Goal: Task Accomplishment & Management: Manage account settings

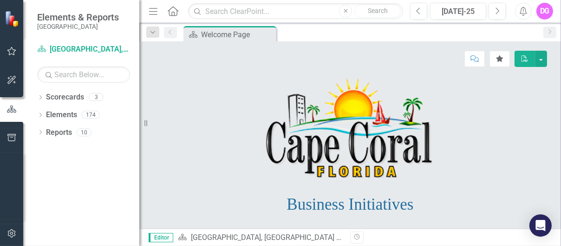
click at [10, 51] on icon "button" at bounding box center [12, 50] width 10 height 7
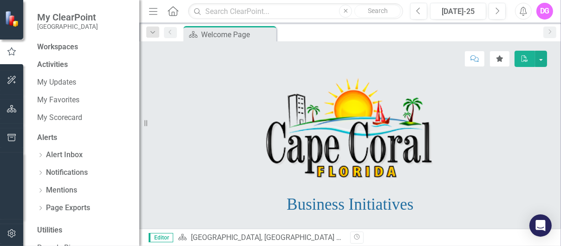
click at [10, 51] on icon "button" at bounding box center [12, 51] width 10 height 8
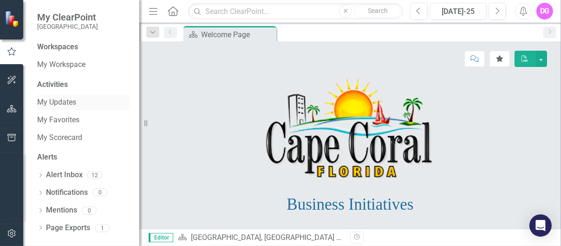
click at [59, 101] on link "My Updates" at bounding box center [83, 102] width 93 height 11
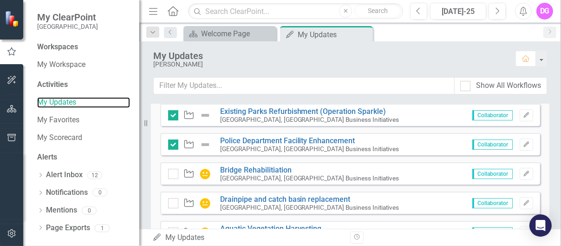
scroll to position [93, 0]
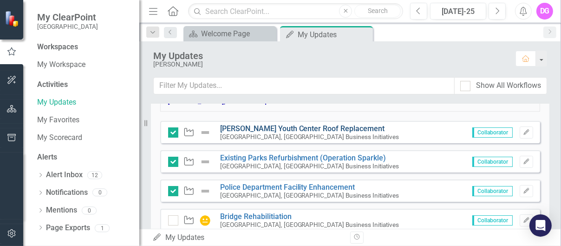
click at [324, 128] on link "[PERSON_NAME] Youth Center Roof Replacement" at bounding box center [302, 128] width 165 height 9
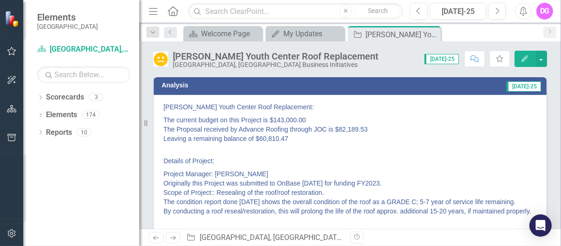
scroll to position [46, 0]
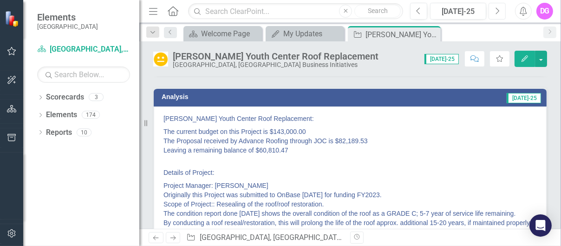
click at [499, 10] on icon "Next" at bounding box center [497, 11] width 5 height 8
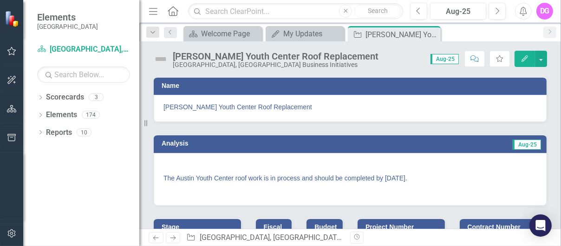
click at [168, 177] on p "The Austin Youth Center roof work is in process and should be completed by [DAT…" at bounding box center [349, 177] width 373 height 13
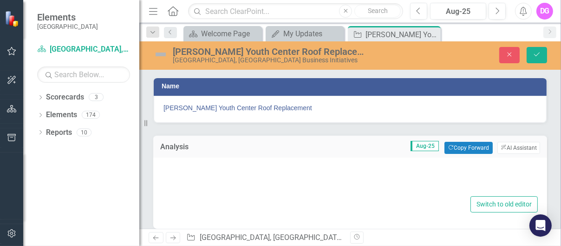
type textarea "<p>&nbsp;</p> <p>The Austin Youth Center roof work is in process and should be …"
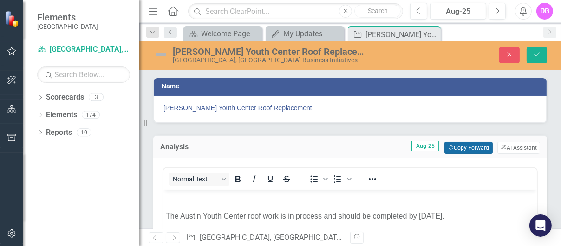
click at [460, 147] on button "Copy Forward Copy Forward" at bounding box center [468, 148] width 48 height 12
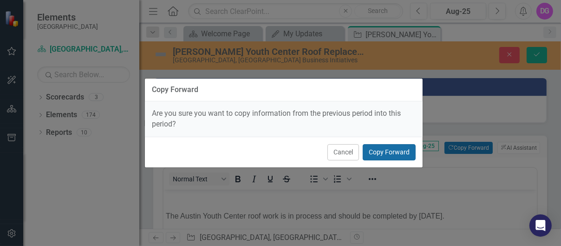
click at [384, 151] on button "Copy Forward" at bounding box center [389, 152] width 53 height 16
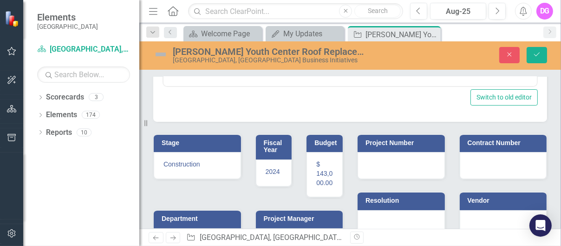
scroll to position [173, 0]
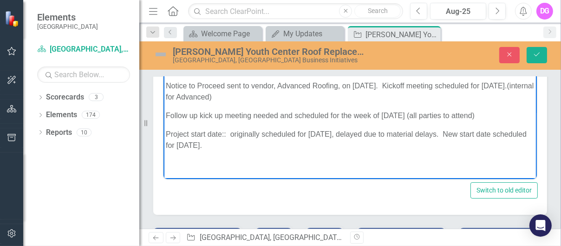
click at [285, 145] on p "Project start date:: originally scheduled for [DATE], delayed due to material d…" at bounding box center [349, 139] width 369 height 22
click at [535, 52] on icon "Save" at bounding box center [537, 54] width 8 height 7
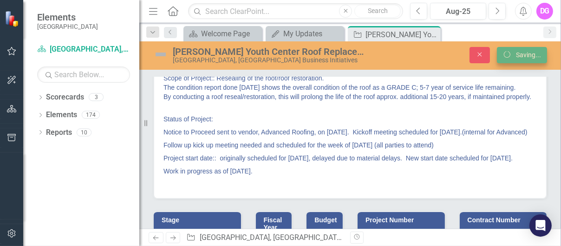
scroll to position [169, 0]
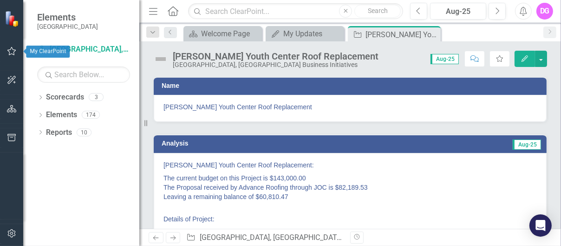
click at [9, 50] on icon "button" at bounding box center [12, 50] width 10 height 7
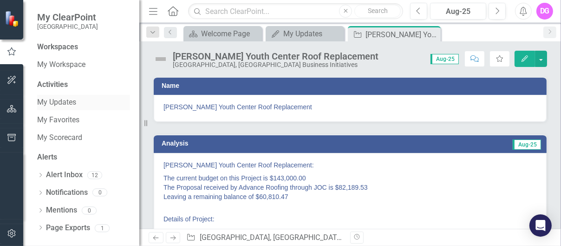
click at [63, 102] on link "My Updates" at bounding box center [83, 102] width 93 height 11
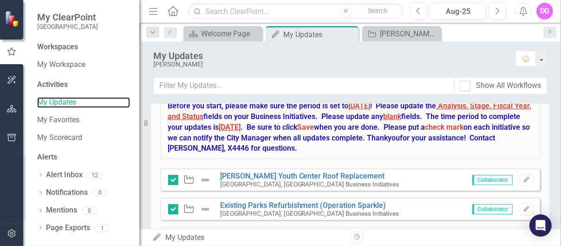
scroll to position [93, 0]
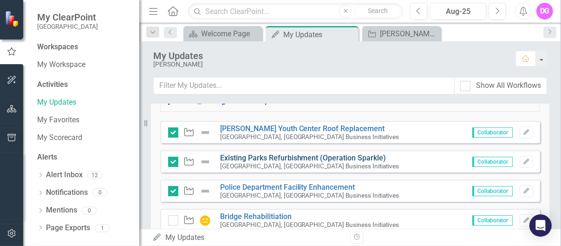
click at [271, 155] on link "Existing Parks Refurbishment (Operation Sparkle)" at bounding box center [303, 157] width 166 height 9
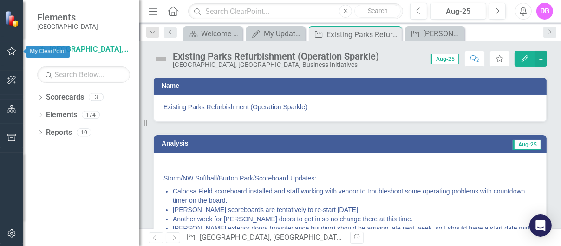
click at [13, 53] on icon "button" at bounding box center [12, 50] width 10 height 7
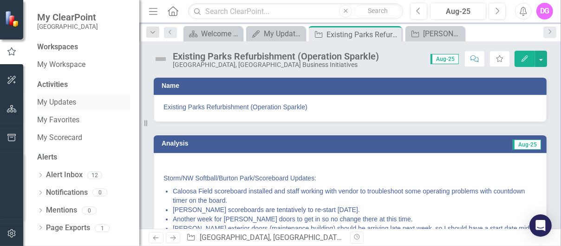
click at [59, 102] on link "My Updates" at bounding box center [83, 102] width 93 height 11
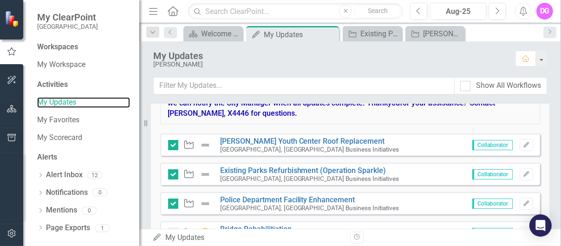
scroll to position [93, 0]
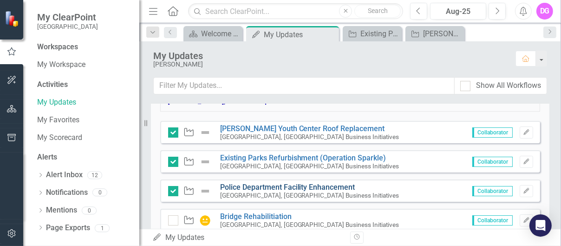
click at [243, 188] on link "Police Department Facility Enhancement" at bounding box center [287, 187] width 135 height 9
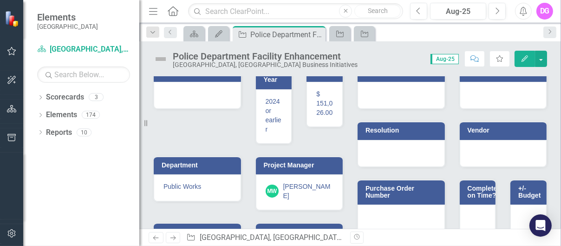
scroll to position [41, 0]
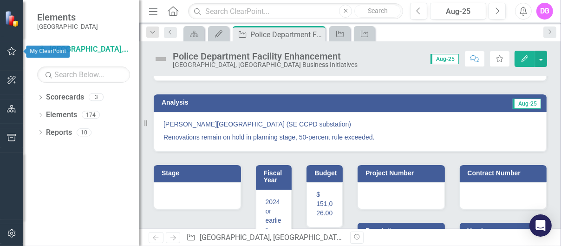
click at [12, 52] on icon "button" at bounding box center [12, 50] width 10 height 7
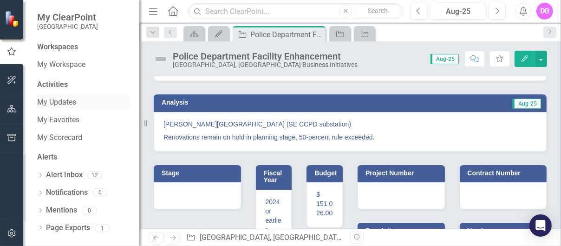
click at [63, 101] on link "My Updates" at bounding box center [83, 102] width 93 height 11
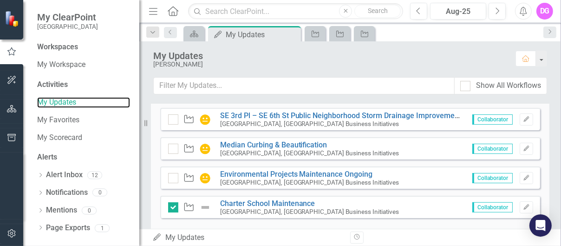
scroll to position [325, 0]
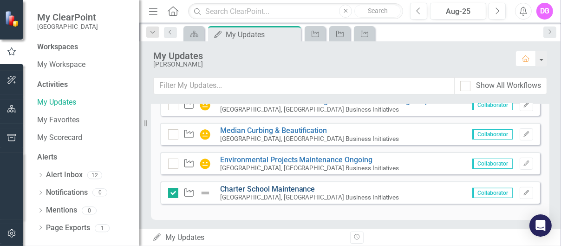
click at [274, 187] on link "Charter School Maintenance" at bounding box center [267, 188] width 95 height 9
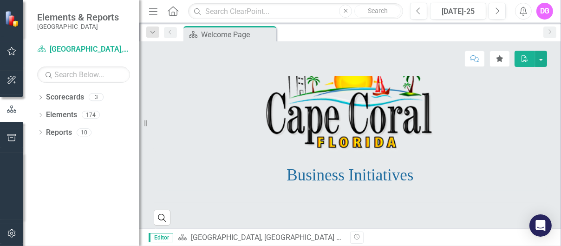
scroll to position [38, 0]
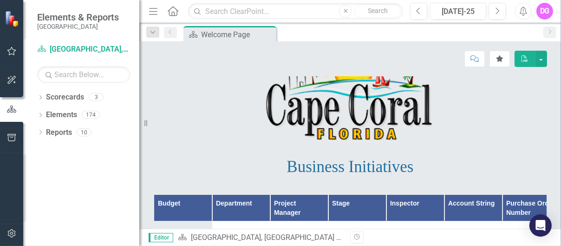
click at [12, 50] on icon "button" at bounding box center [12, 50] width 10 height 7
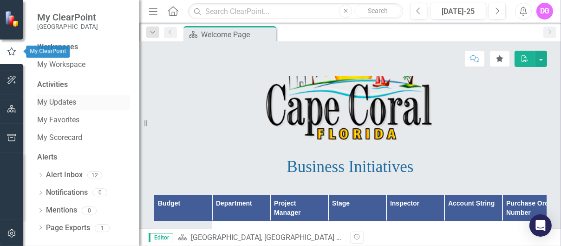
click at [63, 101] on link "My Updates" at bounding box center [83, 102] width 93 height 11
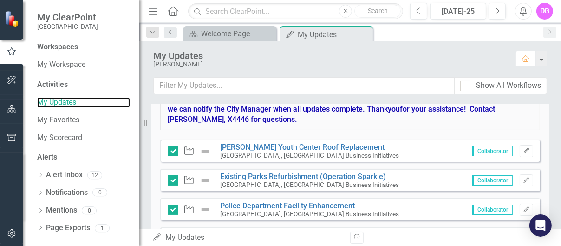
scroll to position [46, 0]
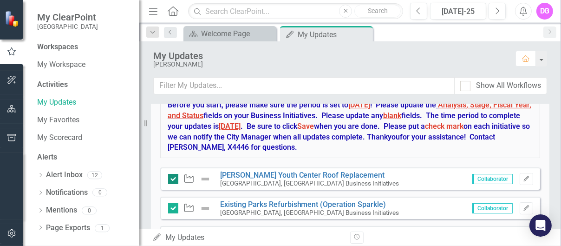
click at [174, 177] on div at bounding box center [173, 179] width 10 height 10
click at [174, 177] on input "checkbox" at bounding box center [171, 177] width 6 height 6
click at [173, 178] on input "checkbox" at bounding box center [171, 177] width 6 height 6
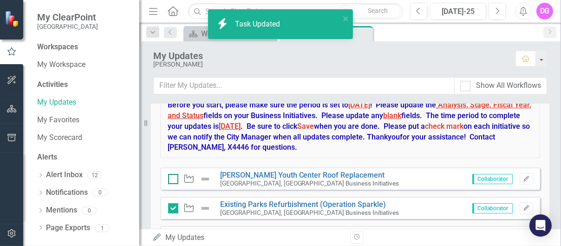
checkbox input "true"
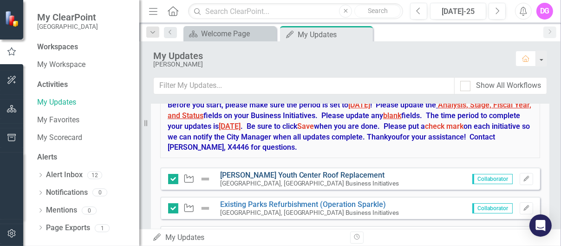
click at [275, 173] on link "[PERSON_NAME] Youth Center Roof Replacement" at bounding box center [302, 174] width 165 height 9
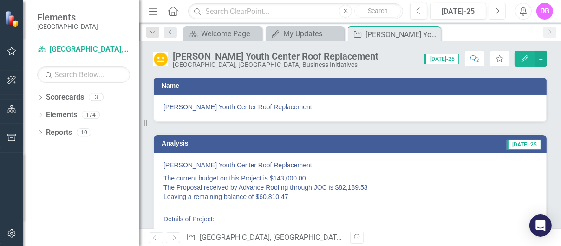
click at [496, 9] on icon "Next" at bounding box center [497, 11] width 5 height 8
click at [543, 57] on button "button" at bounding box center [541, 59] width 12 height 16
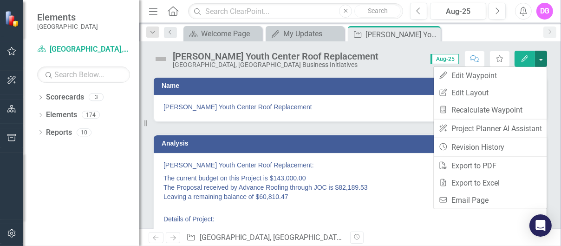
click at [153, 9] on icon "Menu" at bounding box center [153, 11] width 12 height 10
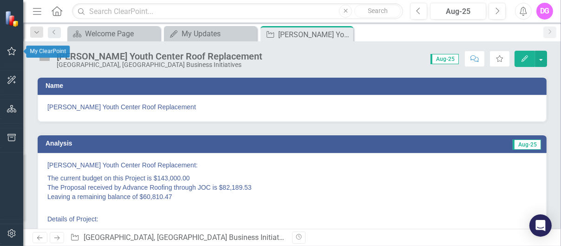
click at [11, 51] on icon "button" at bounding box center [12, 50] width 10 height 7
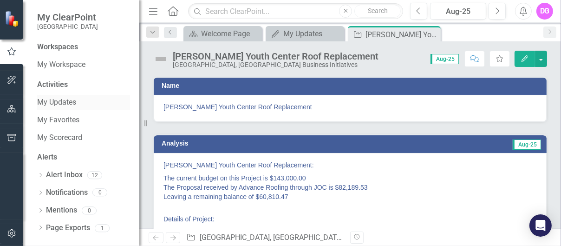
click at [68, 101] on link "My Updates" at bounding box center [83, 102] width 93 height 11
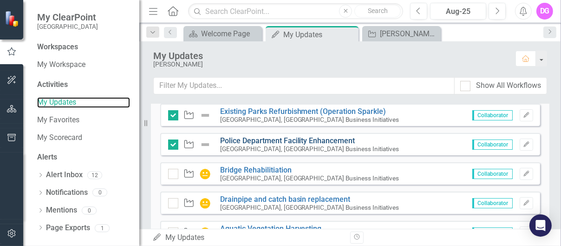
scroll to position [93, 0]
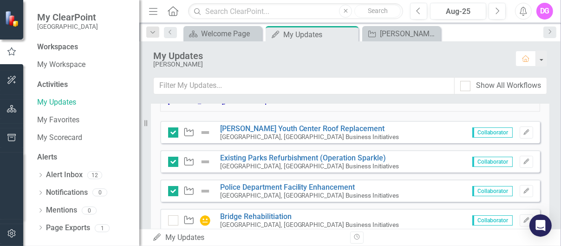
click at [190, 131] on icon "Waypoint" at bounding box center [189, 131] width 12 height 9
click at [496, 132] on span "Collaborator" at bounding box center [492, 132] width 40 height 10
click at [523, 131] on icon "Edit" at bounding box center [526, 133] width 7 height 6
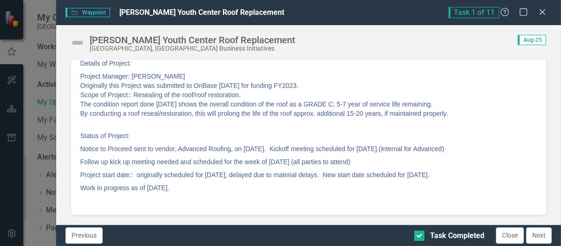
scroll to position [0, 0]
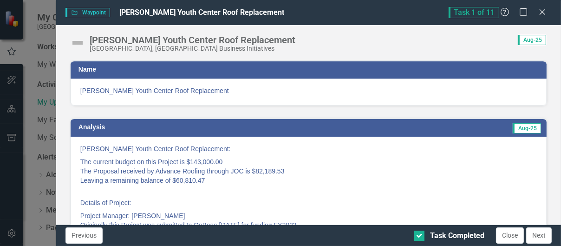
click at [35, 2] on div "Waypoint Waypoint Austen Youth Center Roof Replacement Task 1 of 11 Help Maximi…" at bounding box center [280, 123] width 561 height 246
click at [539, 11] on icon "Close" at bounding box center [542, 11] width 12 height 9
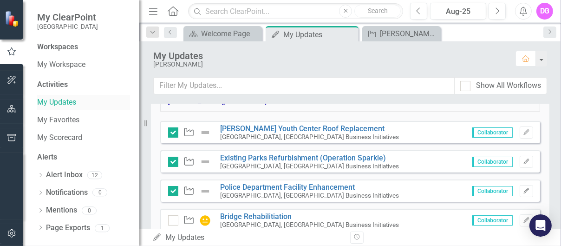
click at [41, 102] on link "My Updates" at bounding box center [83, 102] width 93 height 11
click at [288, 128] on link "[PERSON_NAME] Youth Center Roof Replacement" at bounding box center [302, 128] width 165 height 9
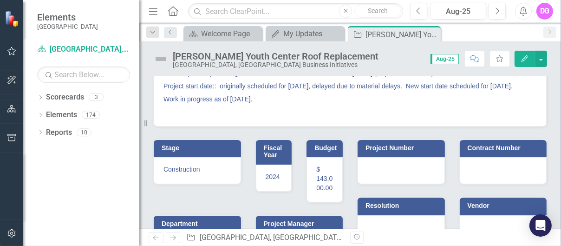
scroll to position [230, 0]
